Goal: Find specific page/section: Find specific page/section

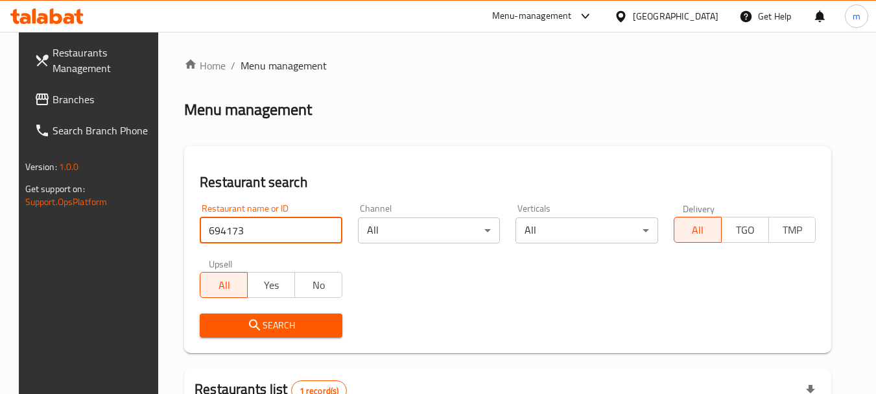
scroll to position [169, 0]
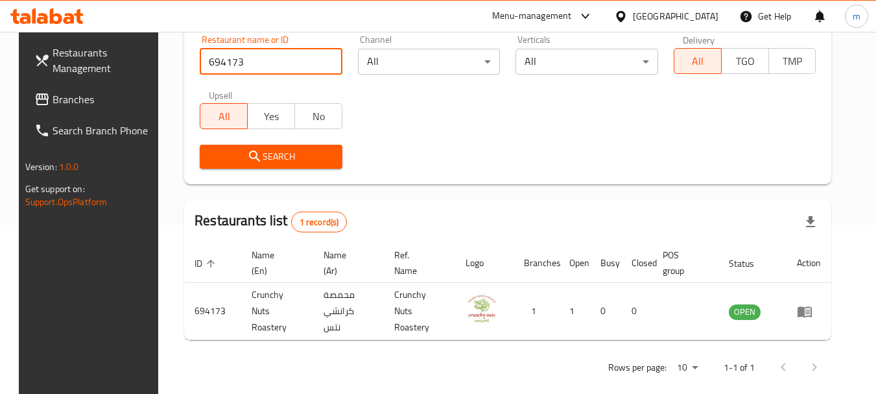
click at [114, 91] on link "Branches" at bounding box center [94, 99] width 141 height 31
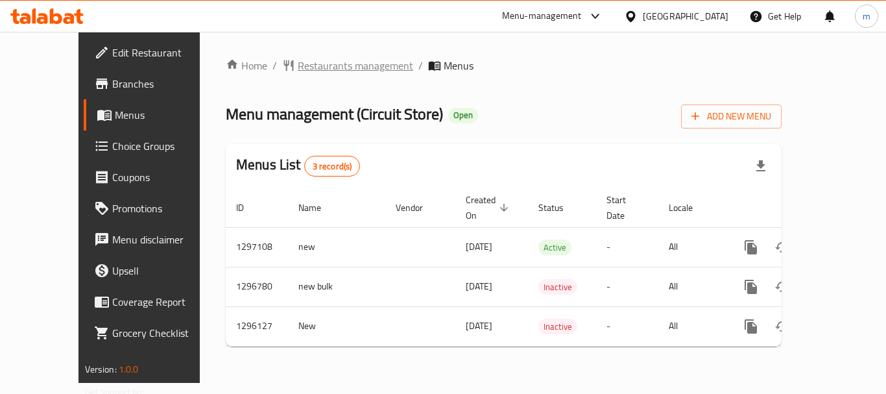
click at [314, 58] on span "Restaurants management" at bounding box center [355, 66] width 115 height 16
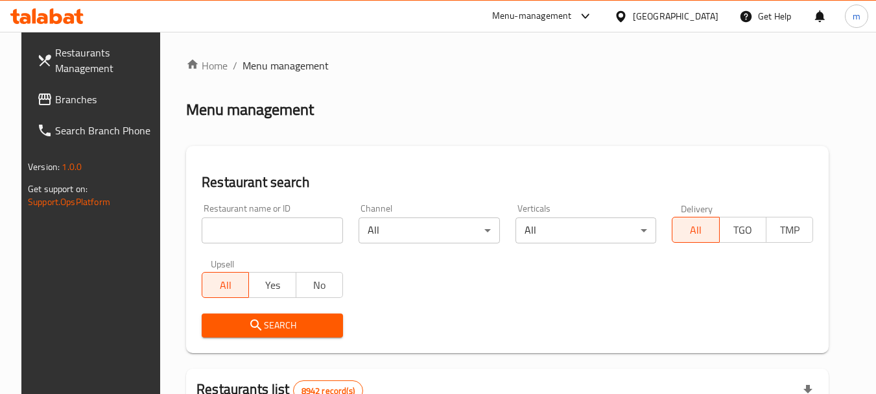
click at [276, 62] on span "Menu management" at bounding box center [286, 66] width 86 height 16
click at [286, 237] on input "search" at bounding box center [272, 230] width 141 height 26
paste input "699507"
type input "699507"
click button "Search" at bounding box center [272, 325] width 141 height 24
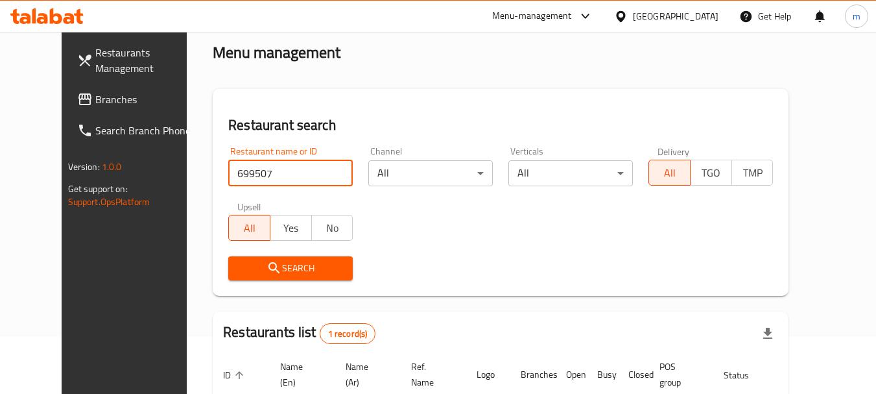
scroll to position [169, 0]
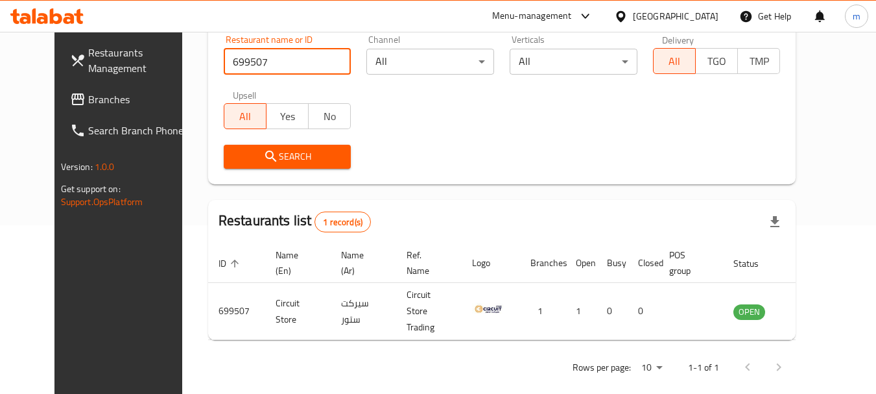
click at [125, 95] on span "Branches" at bounding box center [139, 99] width 103 height 16
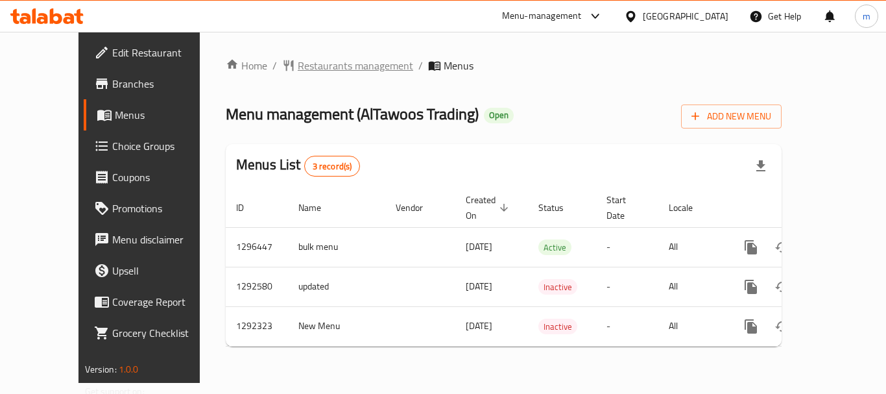
click at [324, 60] on span "Restaurants management" at bounding box center [355, 66] width 115 height 16
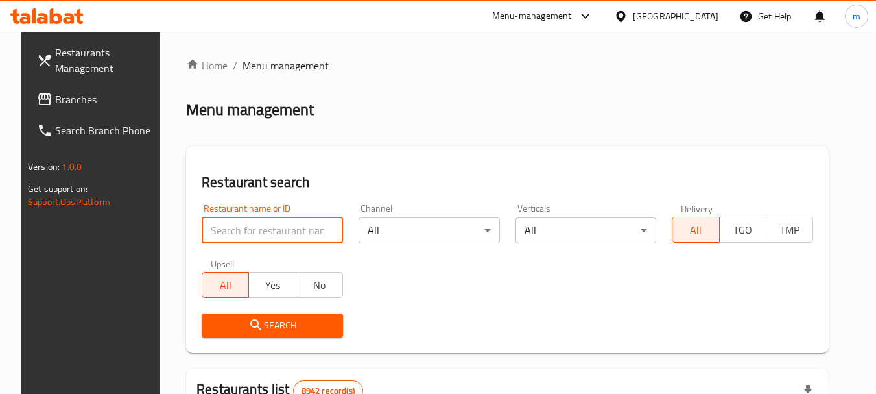
click at [234, 228] on input "search" at bounding box center [272, 230] width 141 height 26
paste input "698980"
type input "698980"
click button "Search" at bounding box center [272, 325] width 141 height 24
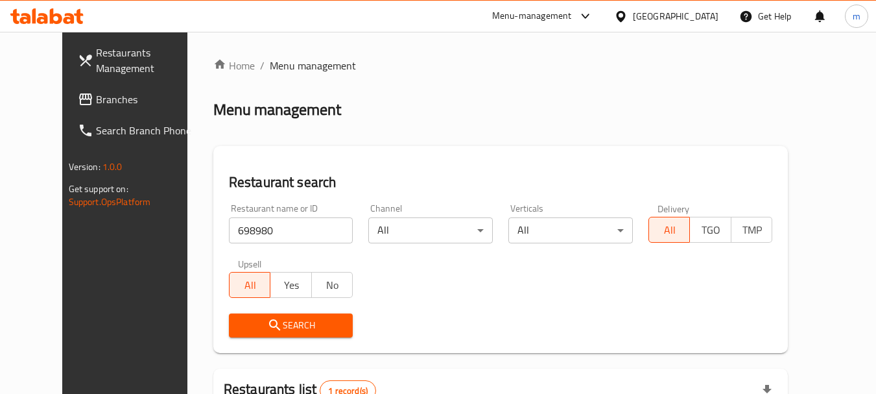
drag, startPoint x: 234, startPoint y: 228, endPoint x: 428, endPoint y: 106, distance: 228.9
click at [428, 106] on div "Menu management" at bounding box center [500, 109] width 575 height 21
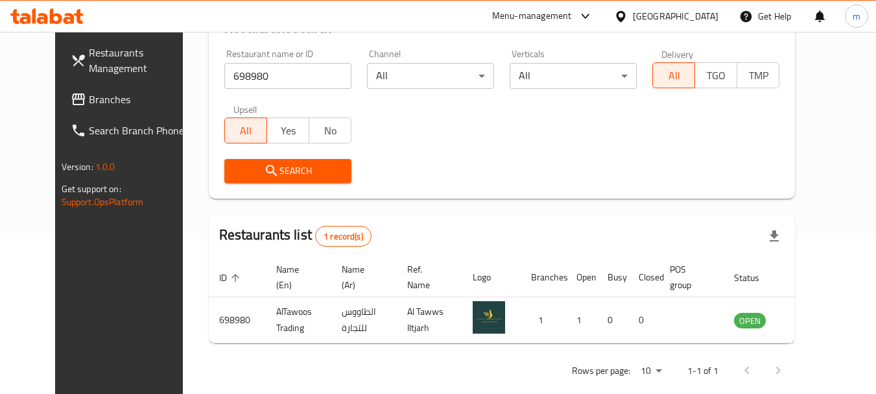
scroll to position [174, 0]
